Goal: Find contact information: Find contact information

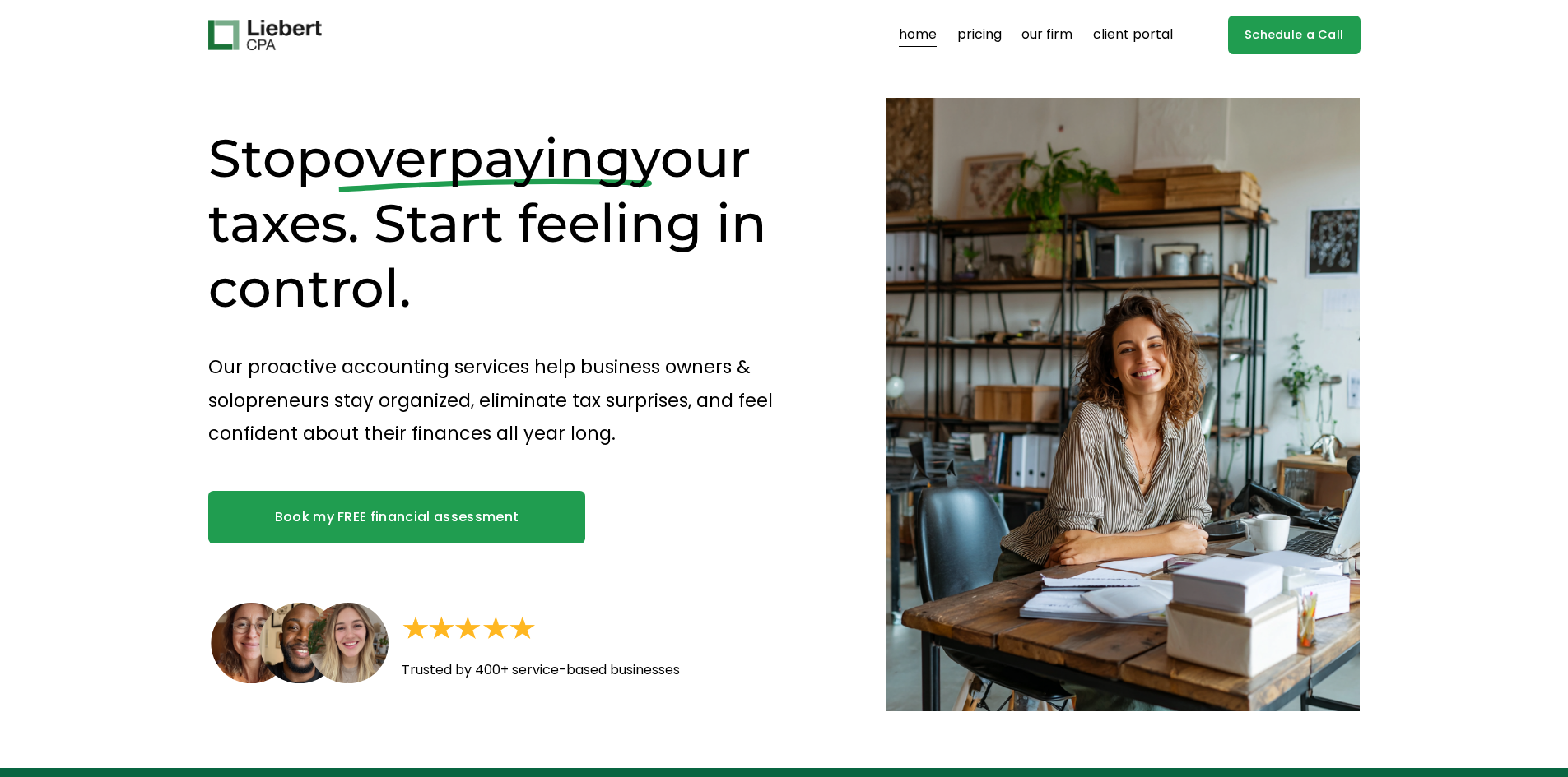
click at [1055, 35] on link "our firm" at bounding box center [1047, 35] width 51 height 26
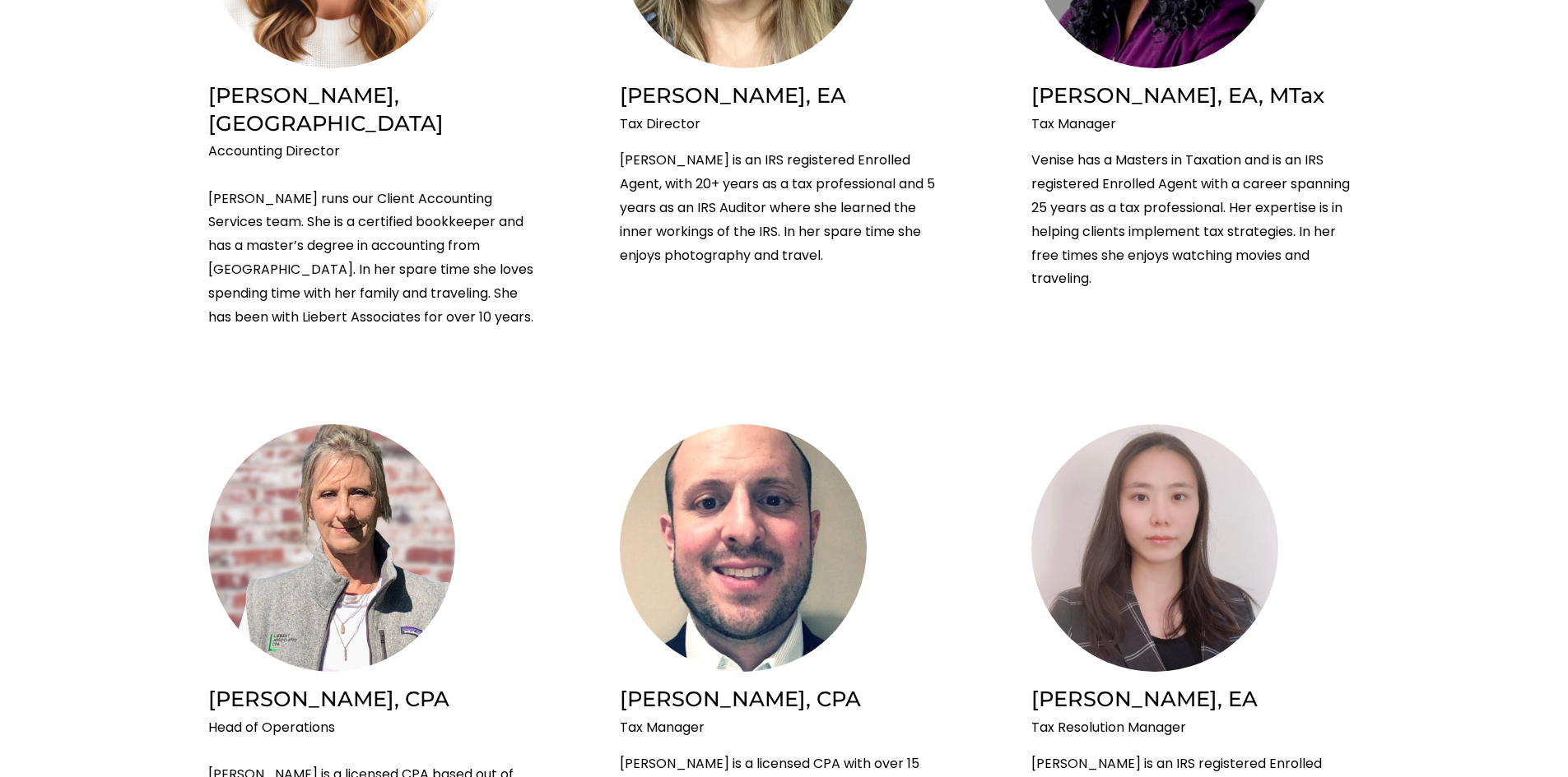
scroll to position [1404, 0]
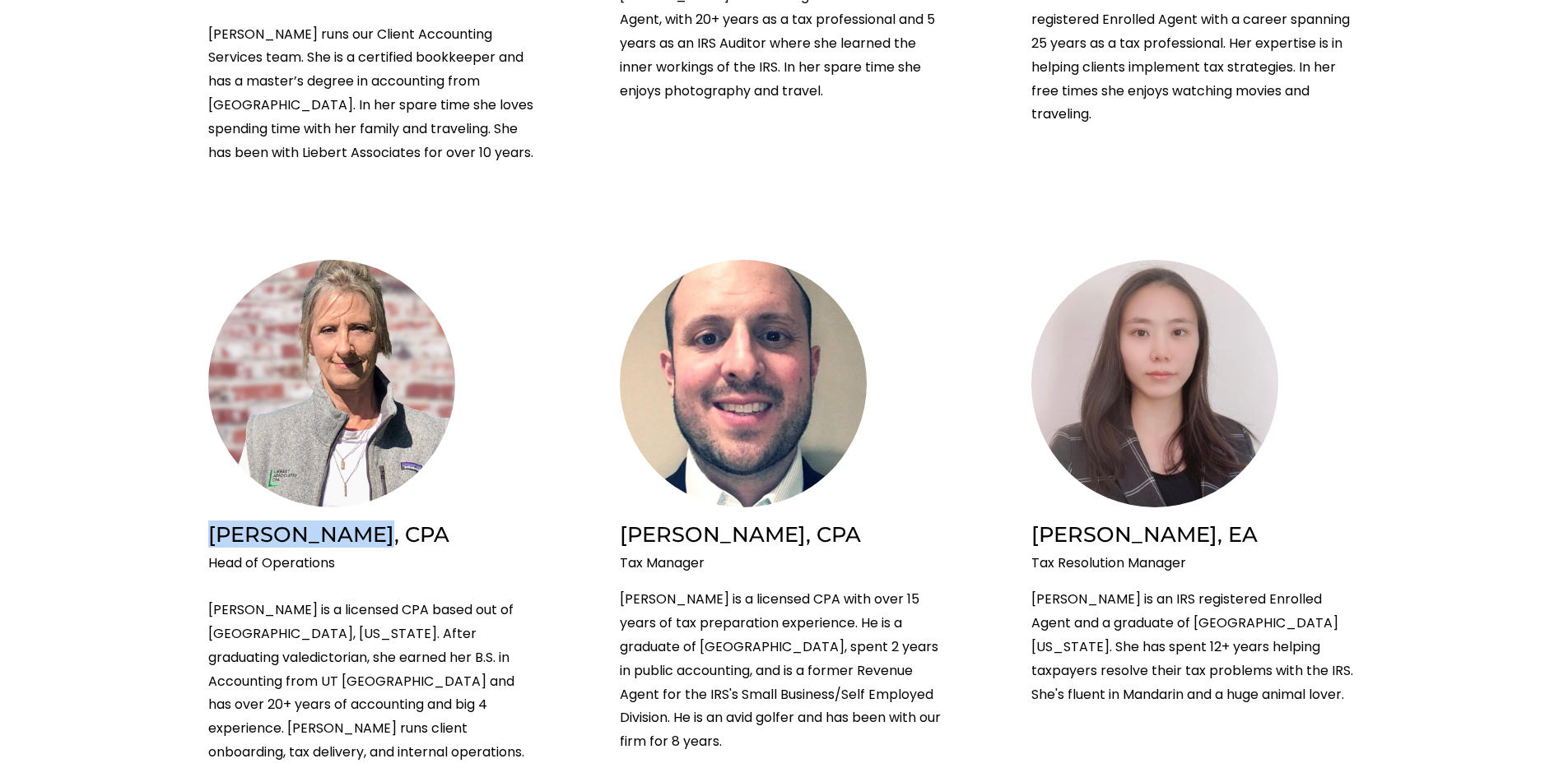
drag, startPoint x: 328, startPoint y: 506, endPoint x: 183, endPoint y: 507, distance: 145.0
click at [183, 507] on ul "Brian Liebert, CPA & MBA CEO & Founder Brian is a licensed CPA and MBA from Duk…" at bounding box center [783, 459] width 1277 height 2852
click at [197, 506] on ul "Brian Liebert, CPA & MBA CEO & Founder Brian is a licensed CPA and MBA from Duk…" at bounding box center [783, 459] width 1277 height 2852
drag, startPoint x: 206, startPoint y: 504, endPoint x: 356, endPoint y: 503, distance: 150.0
click at [356, 503] on ul "Brian Liebert, CPA & MBA CEO & Founder Brian is a licensed CPA and MBA from Duk…" at bounding box center [783, 459] width 1277 height 2852
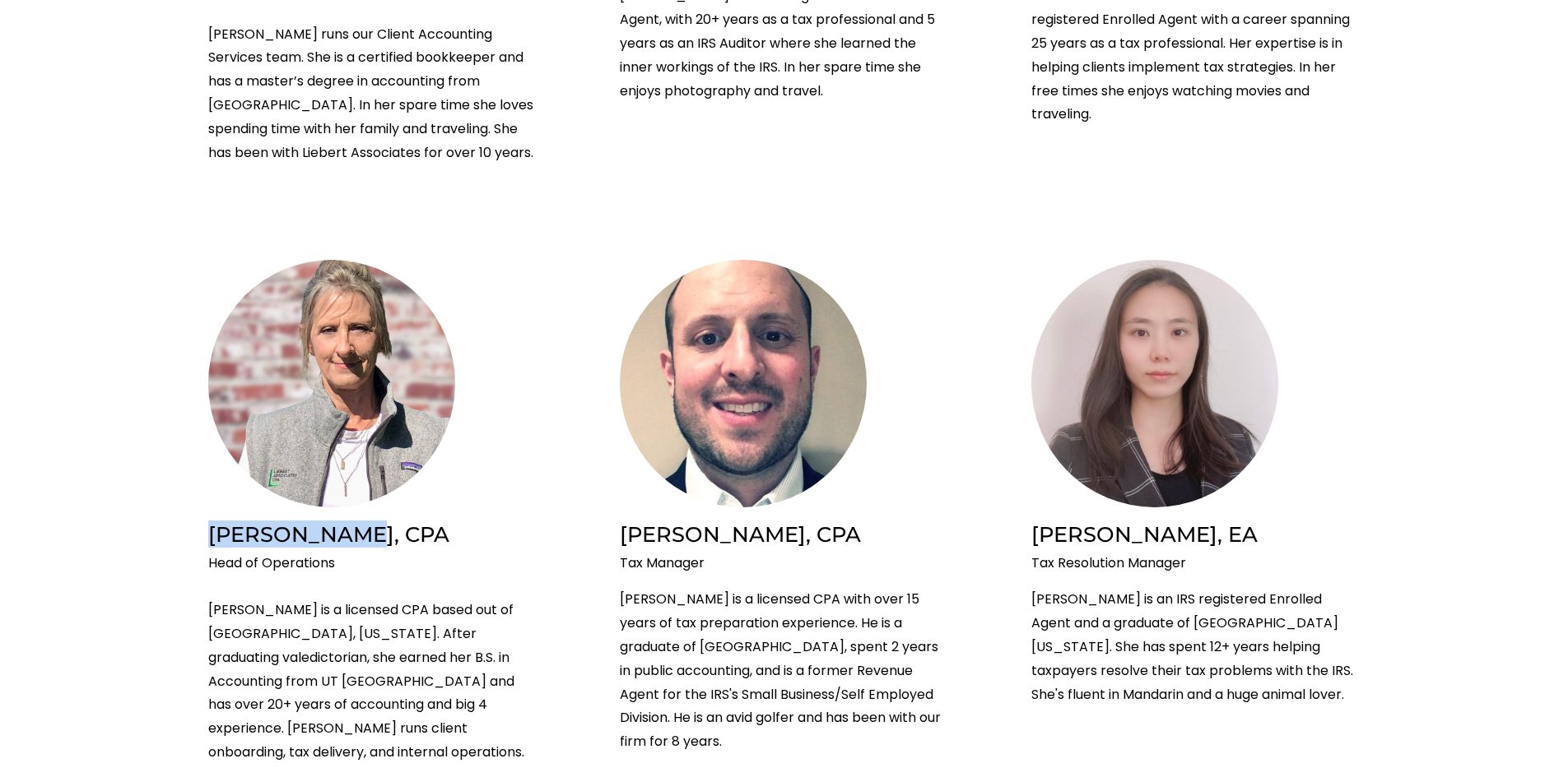
copy h2 "Linda Ramsay"
drag, startPoint x: 337, startPoint y: 542, endPoint x: 211, endPoint y: 539, distance: 126.0
click at [211, 552] on p "Head of Operations Linda is a licensed CPA based out of Dallas, Texas. After gr…" at bounding box center [373, 658] width 330 height 213
drag, startPoint x: 209, startPoint y: 539, endPoint x: 337, endPoint y: 549, distance: 128.4
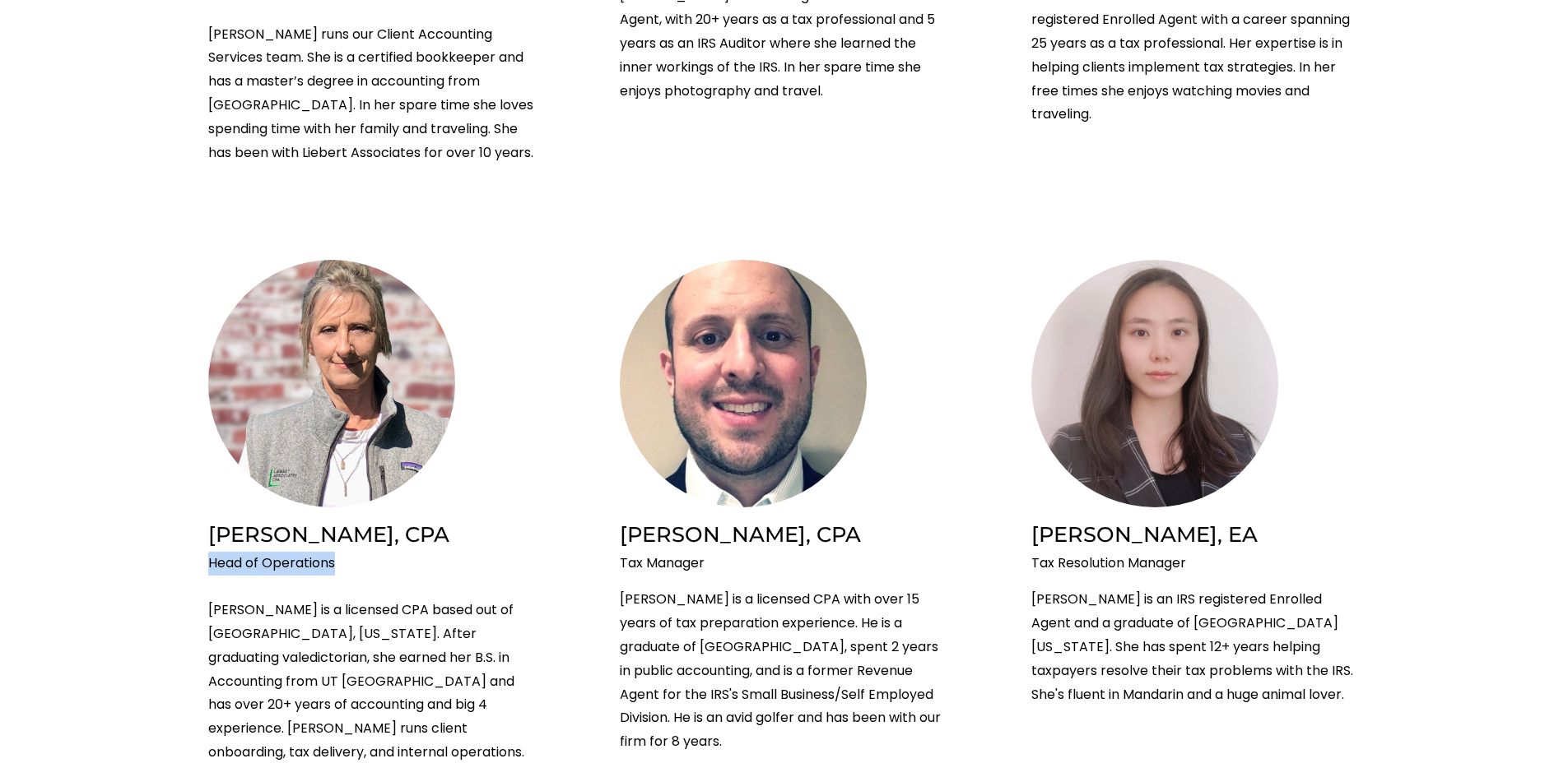
click at [337, 552] on p "Head of Operations Linda is a licensed CPA based out of Dallas, Texas. After gr…" at bounding box center [373, 658] width 330 height 213
copy p "Head of Operations"
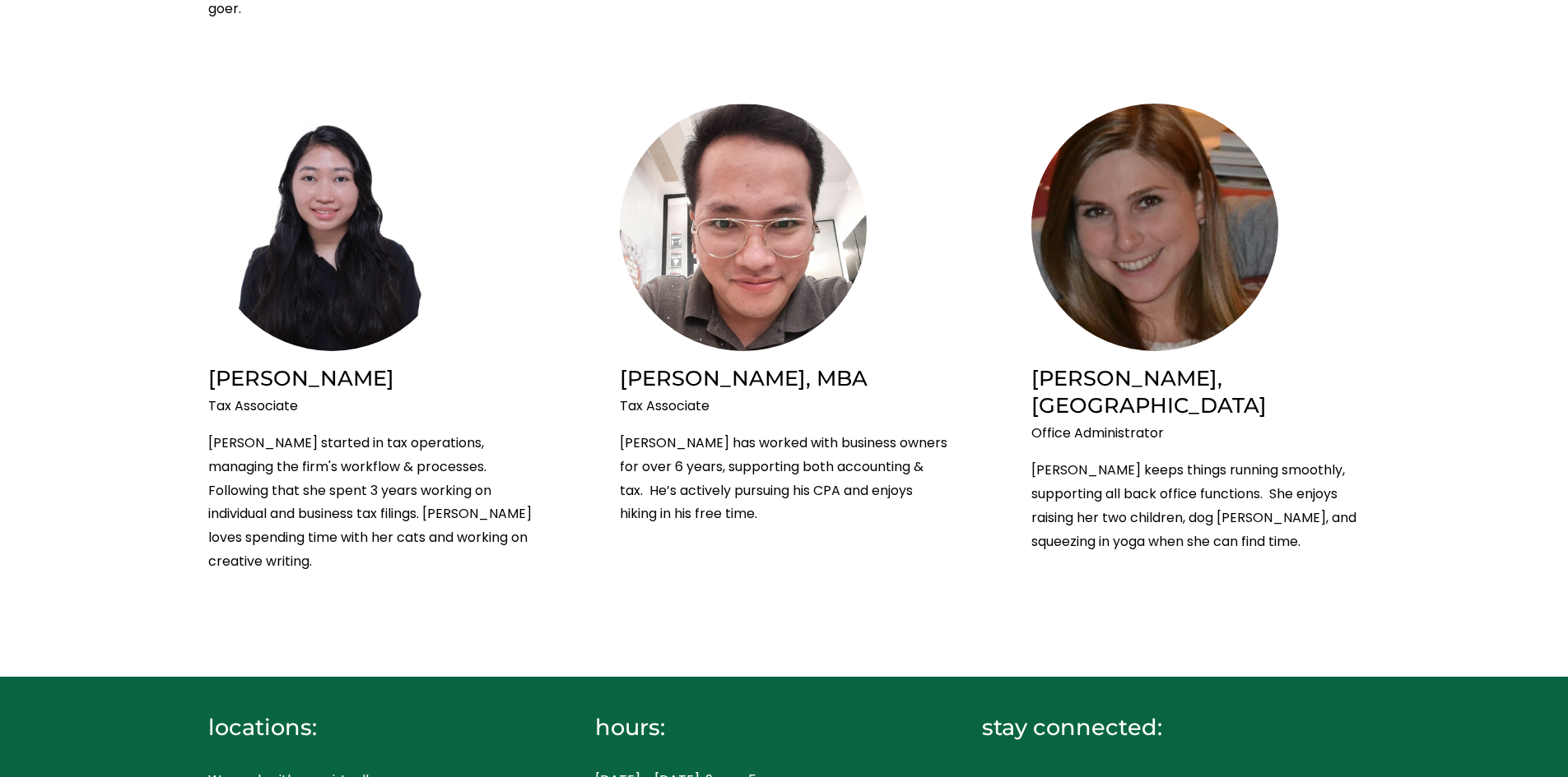
scroll to position [2803, 0]
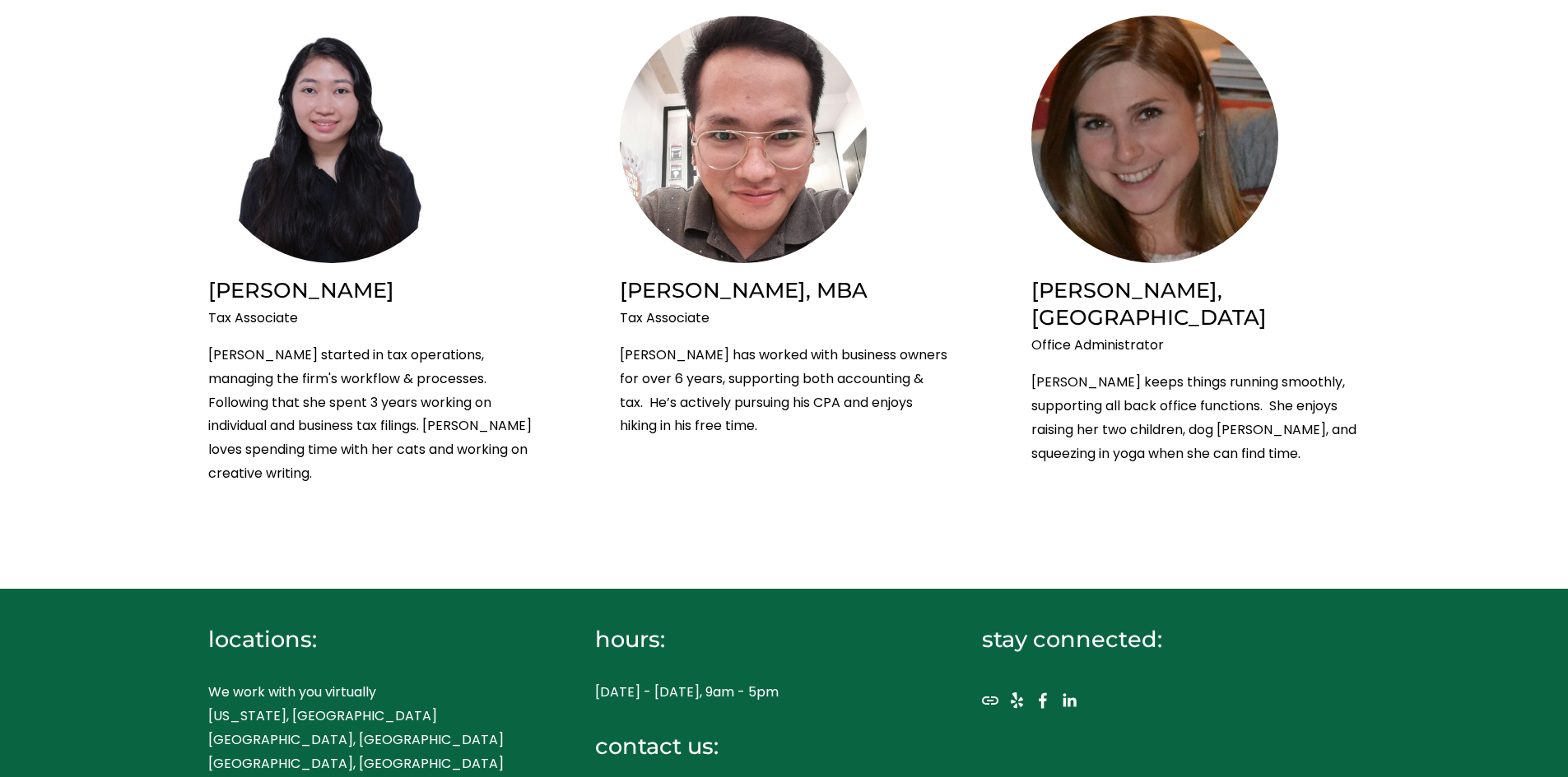
drag, startPoint x: 799, startPoint y: 696, endPoint x: 593, endPoint y: 686, distance: 206.2
click at [593, 686] on div "locations: We work with you virtually New York, NY Westport, CT Boston, MA Chic…" at bounding box center [784, 738] width 1568 height 295
copy p "[EMAIL_ADDRESS][DOMAIN_NAME]"
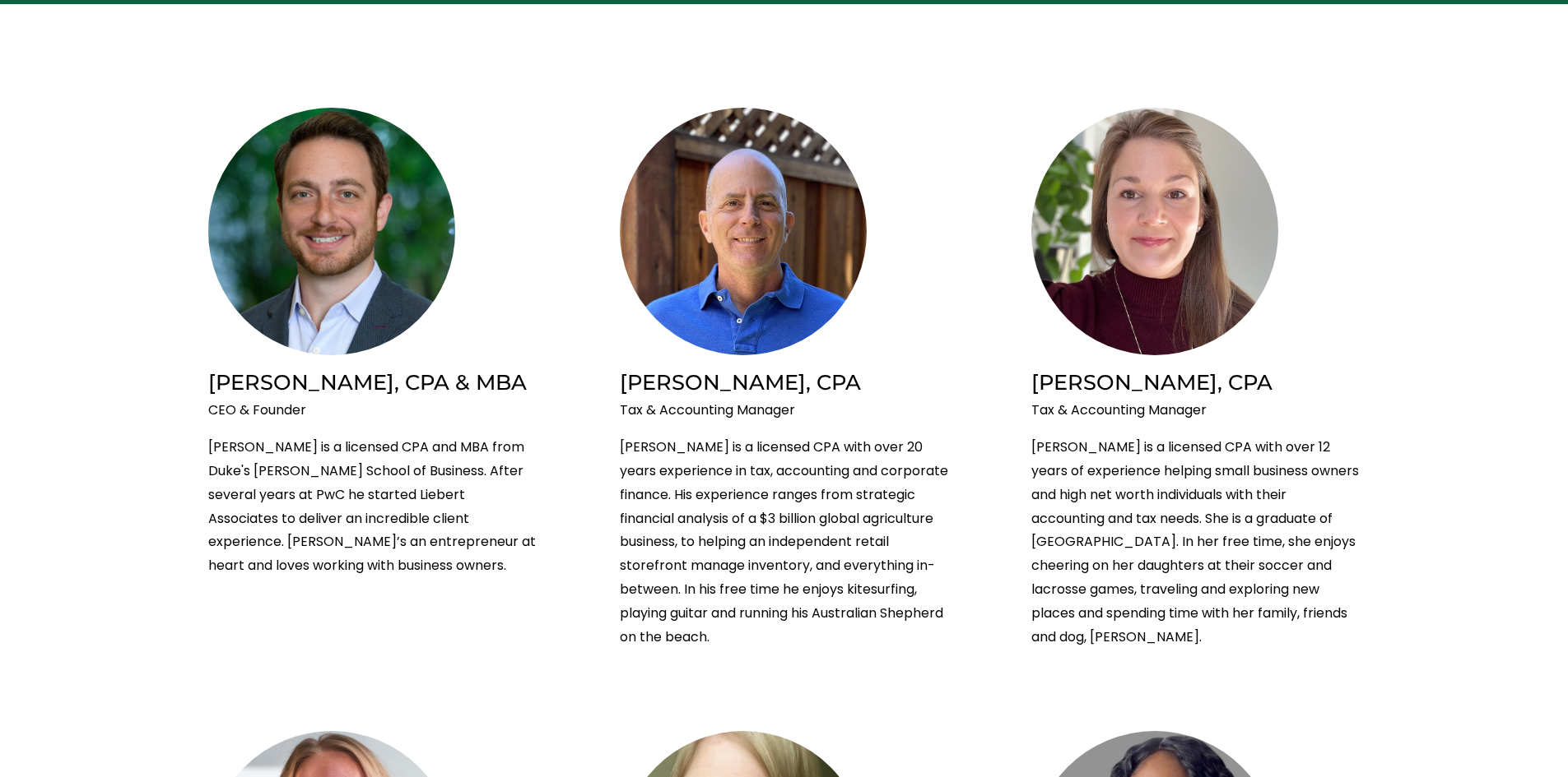
scroll to position [822, 0]
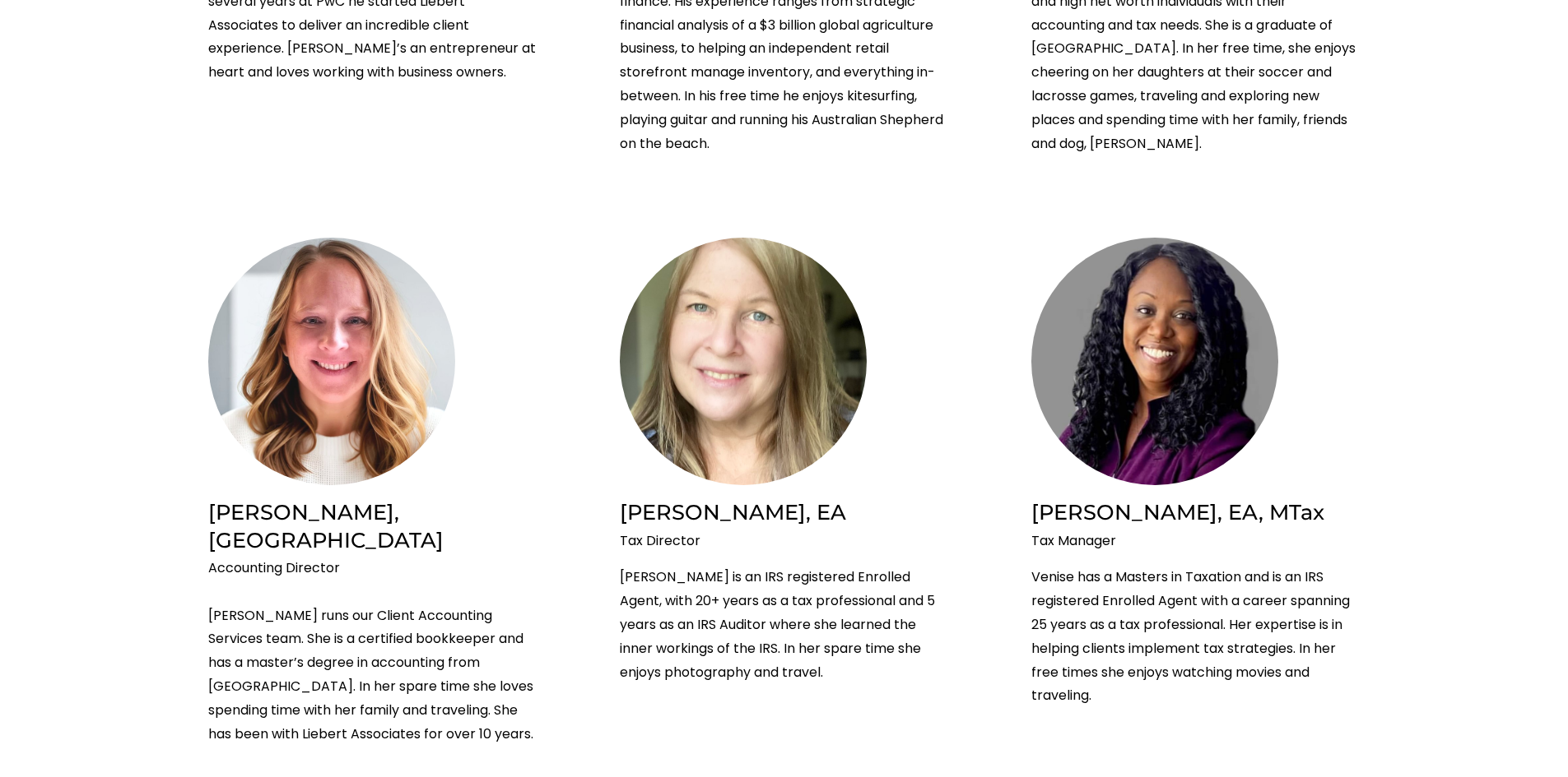
click at [364, 413] on img at bounding box center [331, 362] width 247 height 248
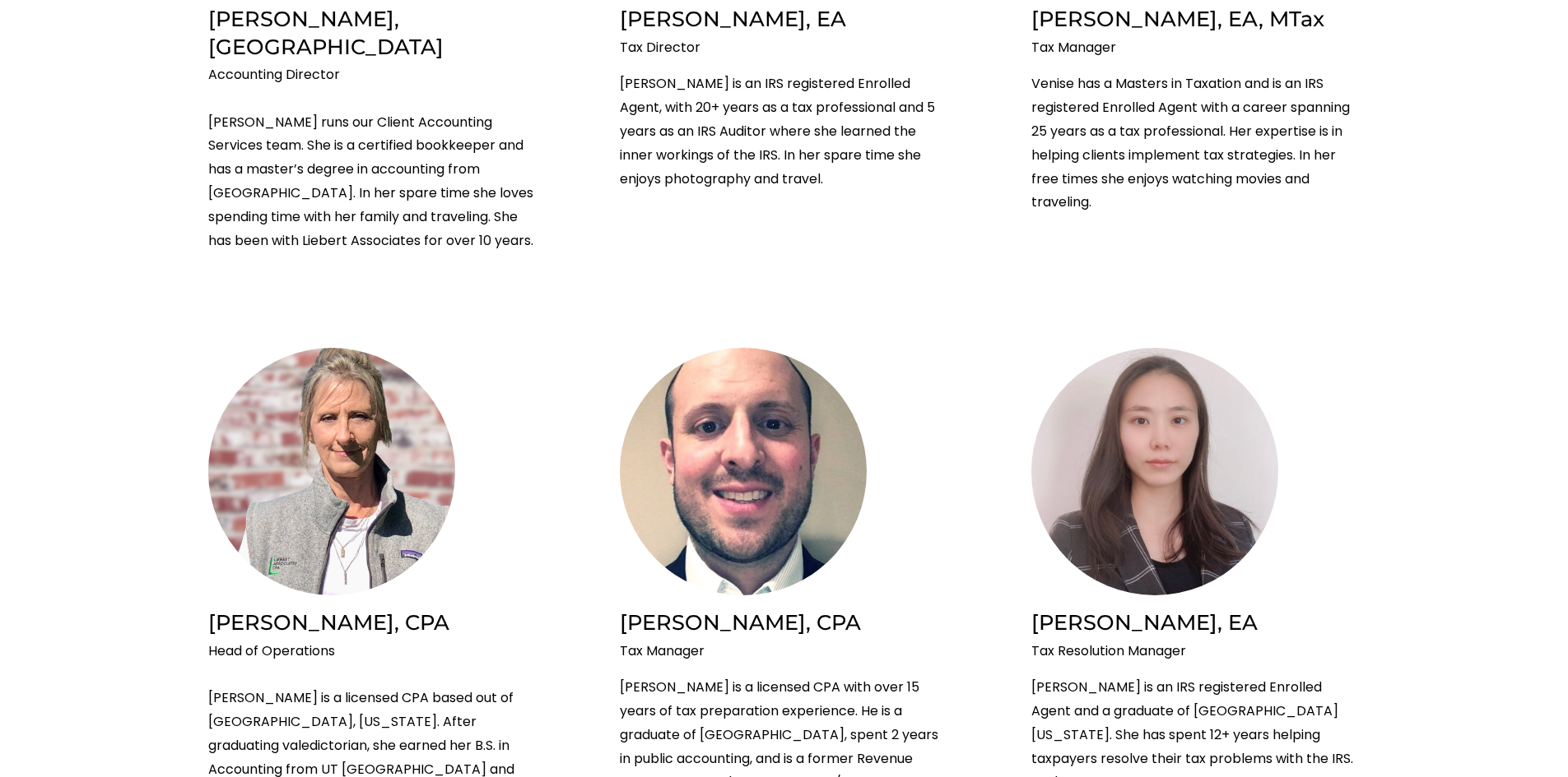
click at [336, 513] on img at bounding box center [331, 472] width 247 height 248
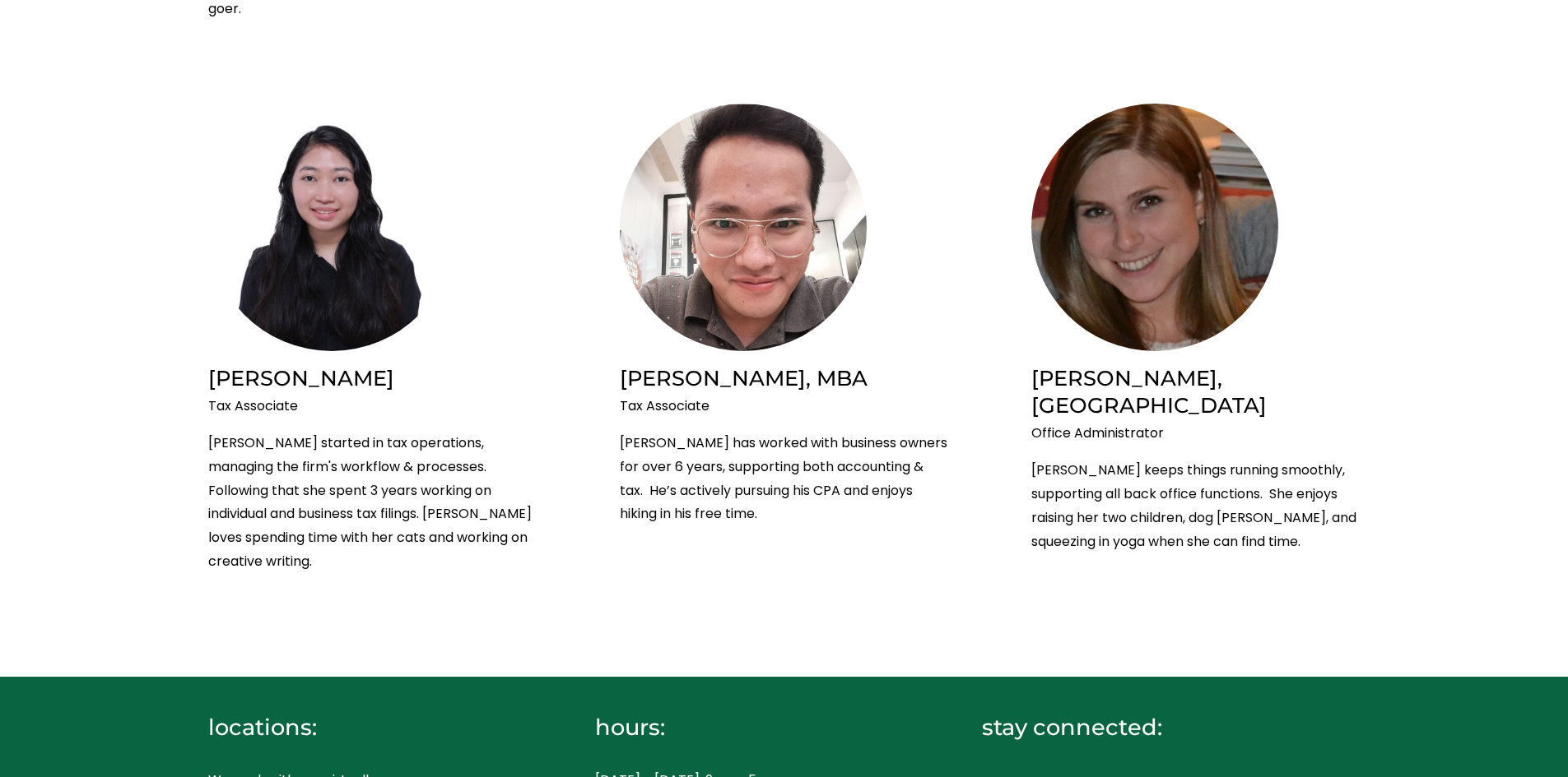
scroll to position [2803, 0]
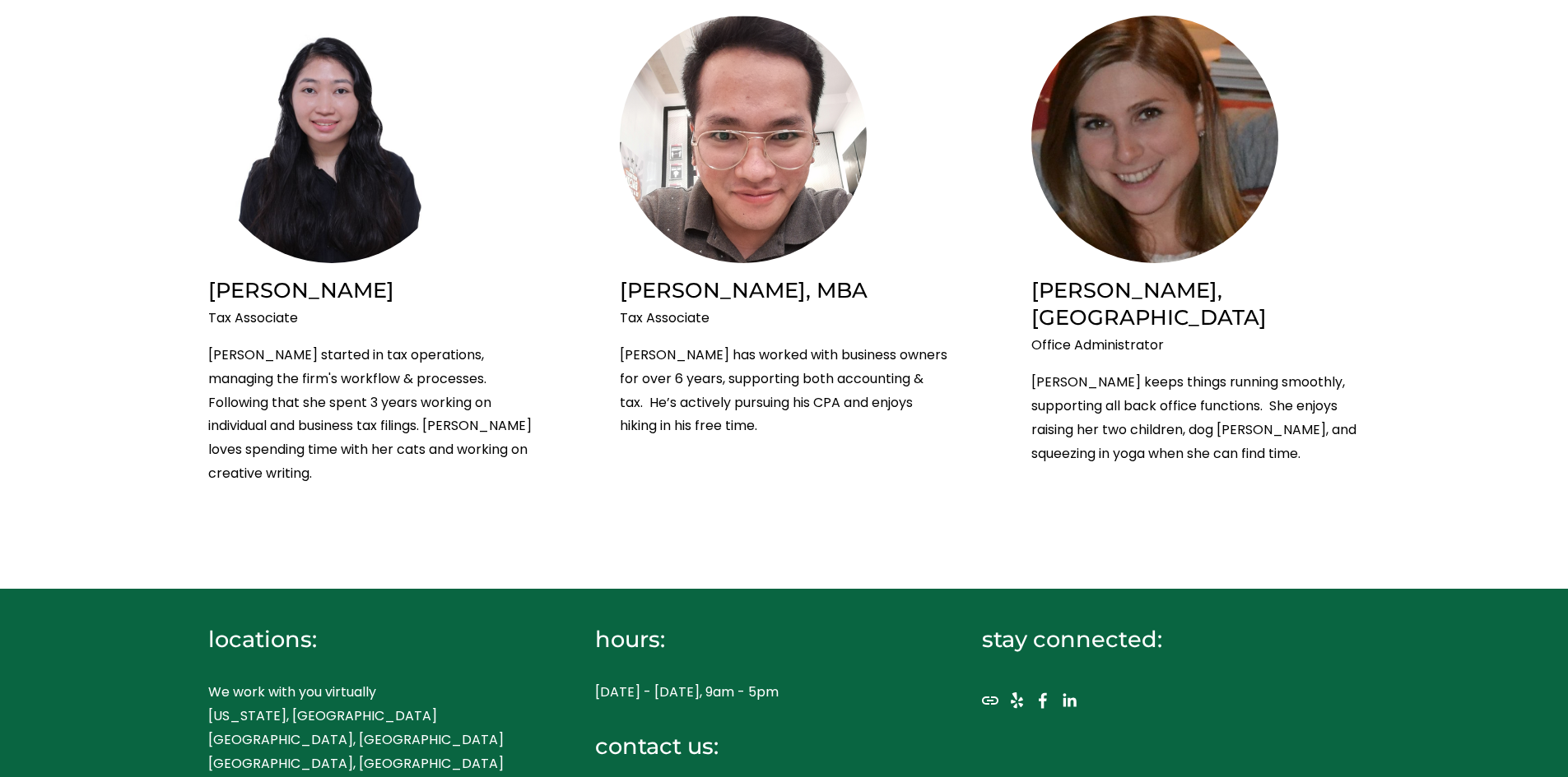
drag, startPoint x: 682, startPoint y: 714, endPoint x: 597, endPoint y: 709, distance: 85.1
copy p "917.289.1017"
